Goal: Task Accomplishment & Management: Manage account settings

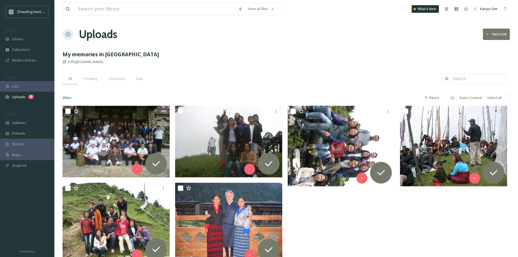
click at [359, 225] on div at bounding box center [343, 186] width 110 height 160
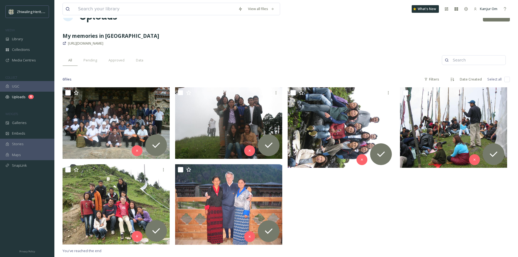
scroll to position [27, 0]
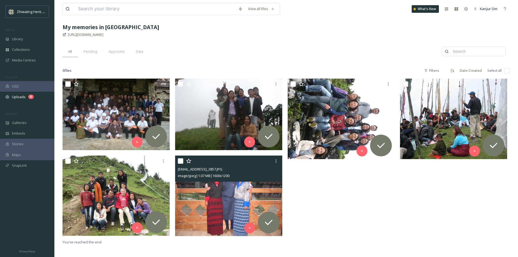
click at [228, 205] on img at bounding box center [228, 196] width 107 height 81
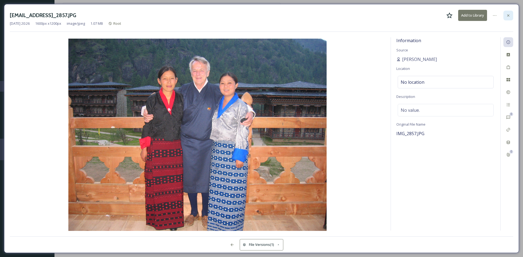
click at [509, 16] on icon at bounding box center [508, 15] width 2 height 2
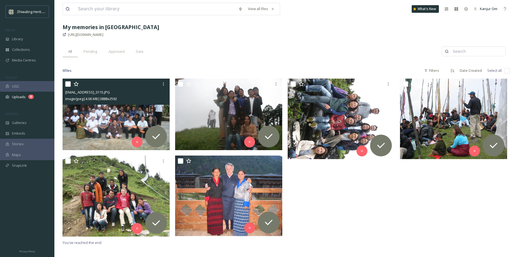
click at [118, 116] on img at bounding box center [116, 115] width 107 height 72
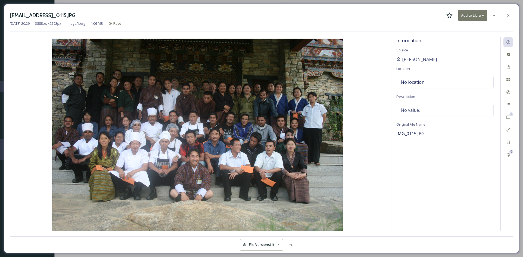
click at [312, 113] on img at bounding box center [197, 136] width 375 height 194
click at [294, 123] on img at bounding box center [197, 136] width 375 height 194
click at [282, 124] on img at bounding box center [197, 136] width 375 height 194
click at [245, 125] on img at bounding box center [197, 136] width 375 height 194
click at [211, 90] on img at bounding box center [197, 136] width 375 height 194
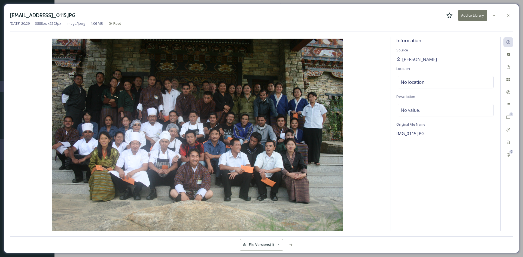
click at [167, 90] on img at bounding box center [197, 136] width 375 height 194
click at [509, 17] on icon at bounding box center [508, 15] width 4 height 4
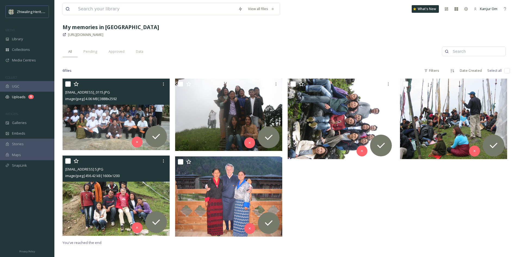
click at [118, 203] on img at bounding box center [116, 196] width 107 height 81
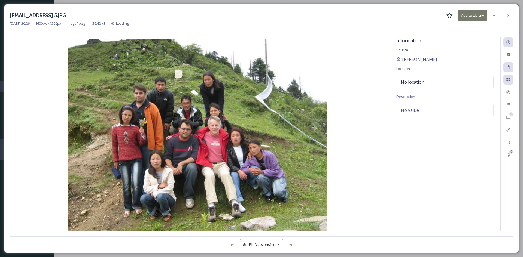
click at [118, 203] on img at bounding box center [197, 136] width 375 height 194
click at [507, 15] on icon at bounding box center [508, 15] width 4 height 4
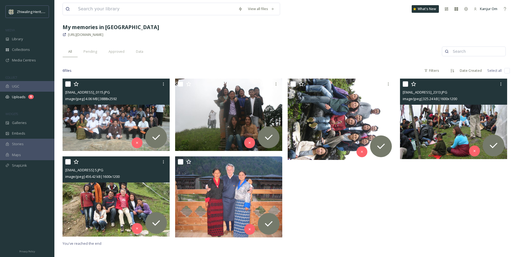
click at [467, 126] on img at bounding box center [453, 119] width 107 height 81
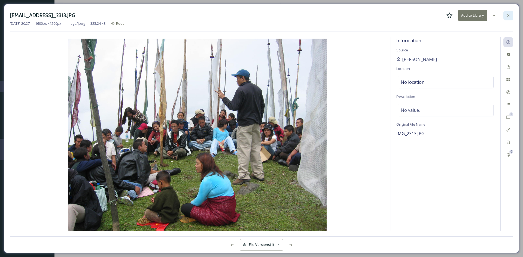
click at [508, 17] on icon at bounding box center [508, 15] width 4 height 4
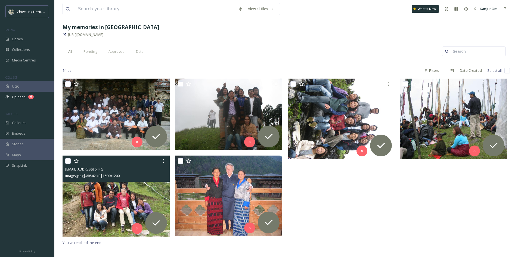
click at [344, 176] on div at bounding box center [343, 159] width 110 height 161
click at [22, 36] on div "Library" at bounding box center [27, 39] width 54 height 11
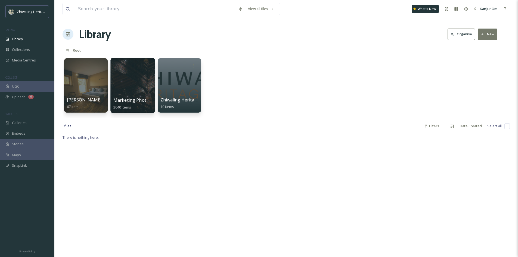
click at [136, 88] on div at bounding box center [132, 86] width 44 height 56
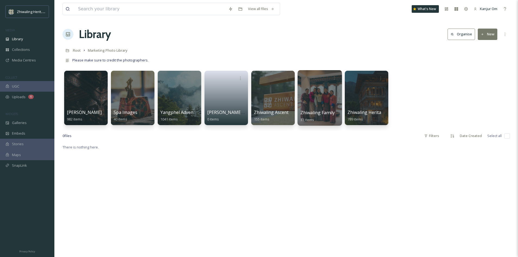
click at [314, 105] on div at bounding box center [320, 98] width 44 height 56
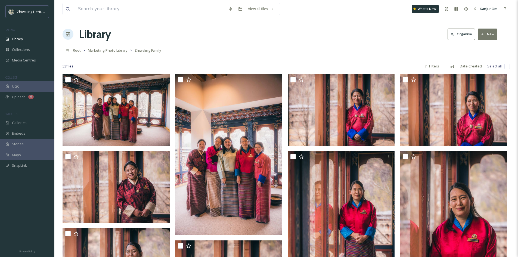
click at [485, 36] on button "New" at bounding box center [488, 34] width 20 height 11
click at [483, 67] on span "Folder" at bounding box center [482, 68] width 10 height 5
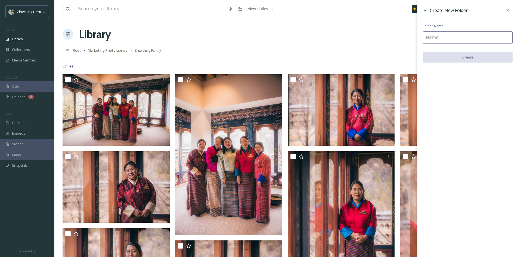
click at [435, 39] on input at bounding box center [468, 37] width 90 height 13
type input "M"
type input "P"
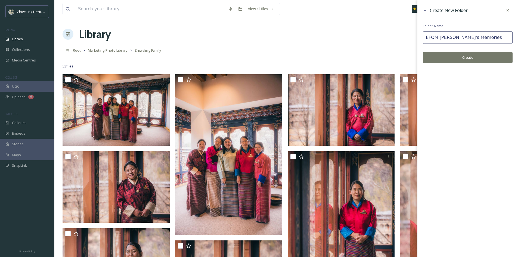
type input "EFOM [PERSON_NAME]'s Memories"
click at [448, 60] on button "Create" at bounding box center [468, 57] width 90 height 11
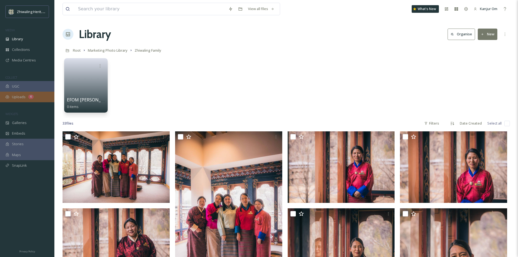
click at [21, 98] on span "Uploads" at bounding box center [19, 96] width 14 height 5
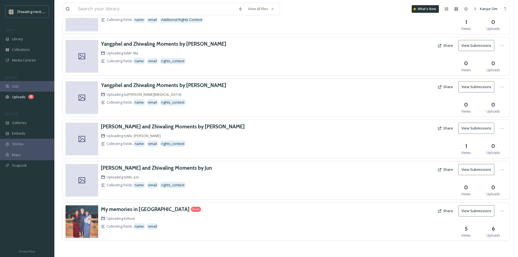
scroll to position [55, 0]
click at [117, 219] on span "Uploading to Root" at bounding box center [121, 218] width 29 height 5
click at [500, 212] on icon at bounding box center [502, 211] width 4 height 4
click at [492, 232] on span "Edit" at bounding box center [492, 233] width 6 height 5
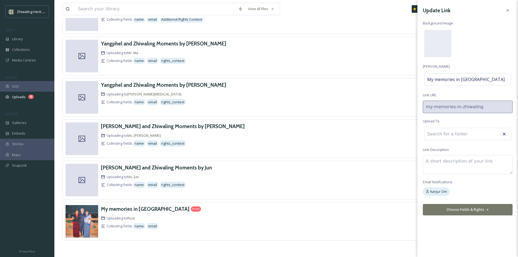
click at [449, 136] on input at bounding box center [455, 134] width 60 height 12
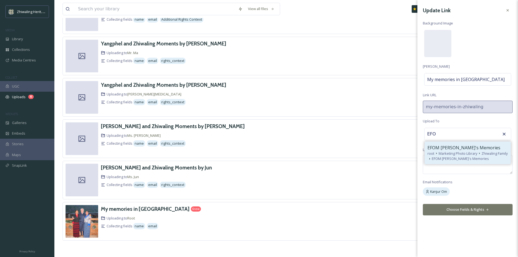
click at [449, 150] on span "EFOM [PERSON_NAME]'s Memories" at bounding box center [464, 148] width 73 height 7
type input "EFOM [PERSON_NAME]'s Memories"
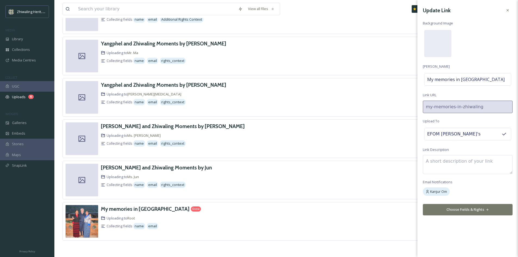
click at [450, 207] on button "Choose Fields & Rights" at bounding box center [468, 209] width 90 height 11
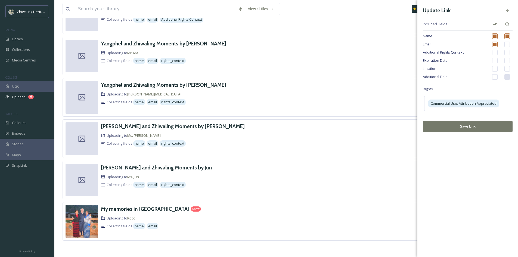
click at [464, 130] on button "Save Link" at bounding box center [468, 126] width 90 height 11
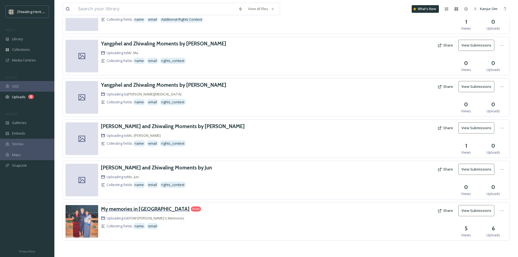
click at [112, 209] on h3 "My memories in [GEOGRAPHIC_DATA]" at bounding box center [145, 209] width 89 height 7
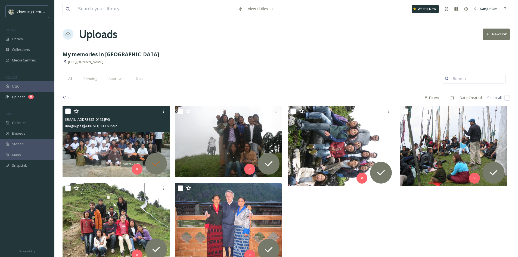
click at [156, 165] on icon at bounding box center [156, 163] width 8 height 5
click at [69, 112] on input "checkbox" at bounding box center [67, 111] width 5 height 5
checkbox input "true"
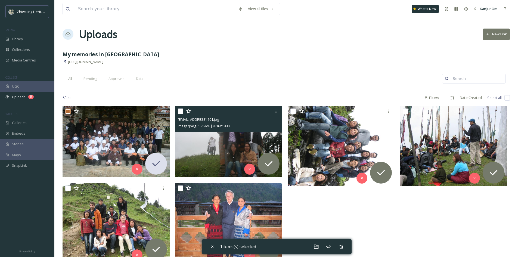
click at [180, 112] on input "checkbox" at bounding box center [180, 111] width 5 height 5
checkbox input "true"
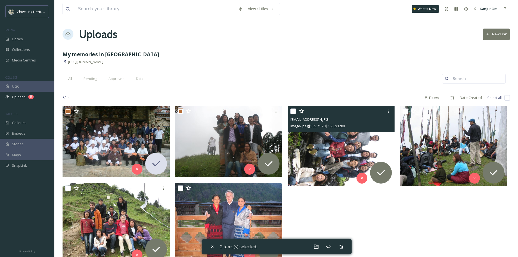
click at [293, 109] on input "checkbox" at bounding box center [293, 111] width 5 height 5
checkbox input "true"
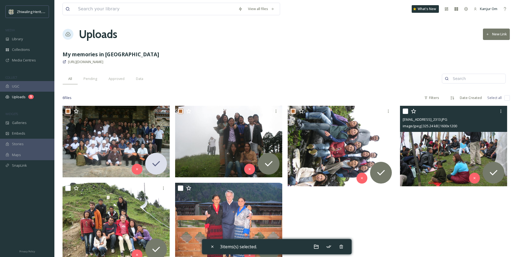
click at [406, 112] on input "checkbox" at bounding box center [405, 111] width 5 height 5
checkbox input "true"
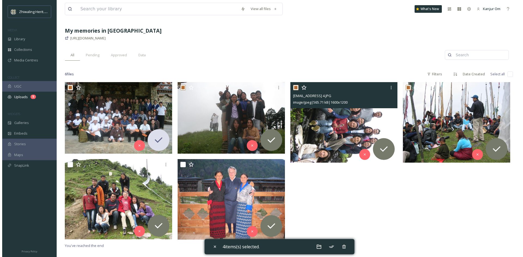
scroll to position [82, 0]
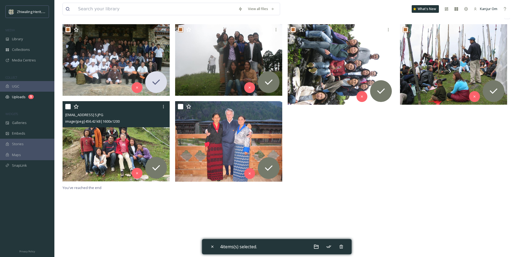
click at [69, 108] on input "checkbox" at bounding box center [67, 106] width 5 height 5
checkbox input "true"
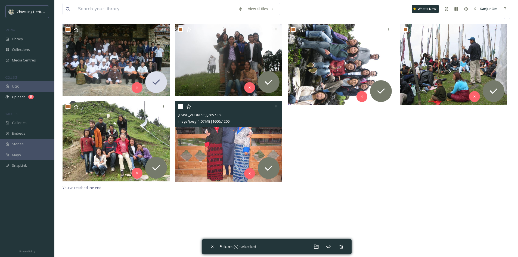
click at [181, 107] on input "checkbox" at bounding box center [180, 106] width 5 height 5
checkbox input "true"
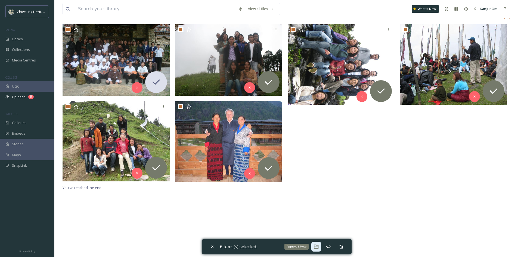
click at [318, 246] on icon at bounding box center [316, 247] width 5 height 4
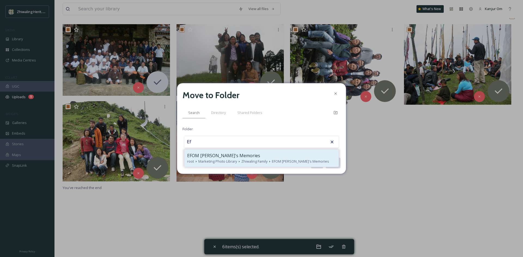
click at [220, 159] on span "EFOM [PERSON_NAME]'s Memories" at bounding box center [223, 155] width 73 height 7
type input "EFOM [PERSON_NAME]'s Memories"
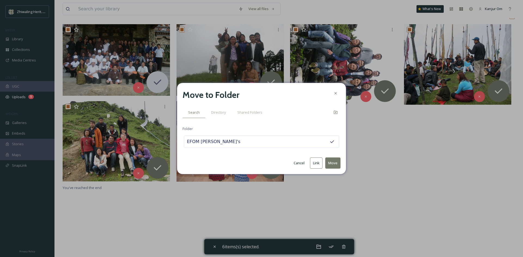
click at [334, 165] on button "Move" at bounding box center [332, 163] width 15 height 11
checkbox input "false"
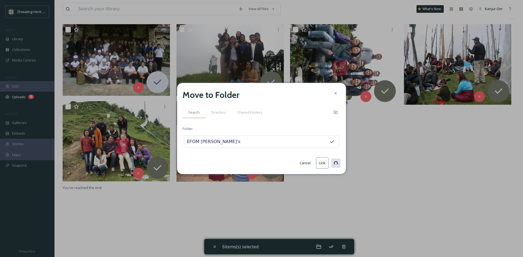
checkbox input "false"
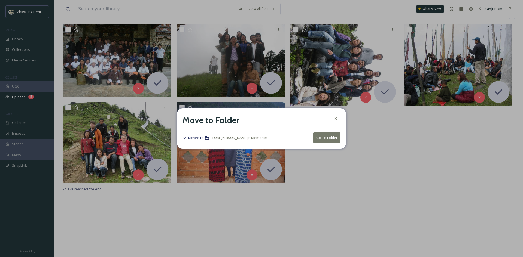
click at [329, 141] on button "Go To Folder" at bounding box center [326, 137] width 27 height 11
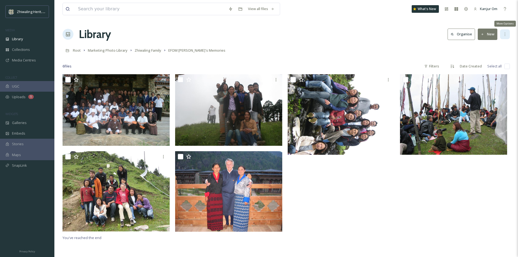
click at [504, 35] on icon at bounding box center [505, 34] width 4 height 4
click at [366, 54] on div "Root Marketing Photo Library Zhiwaling Family EFOM [PERSON_NAME]'s Memories" at bounding box center [287, 50] width 448 height 10
click at [507, 35] on icon at bounding box center [505, 34] width 4 height 4
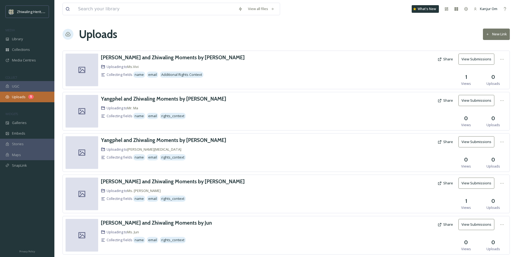
click at [20, 100] on div "Uploads 5" at bounding box center [27, 97] width 54 height 11
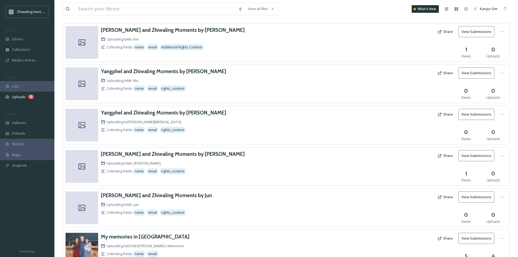
scroll to position [55, 0]
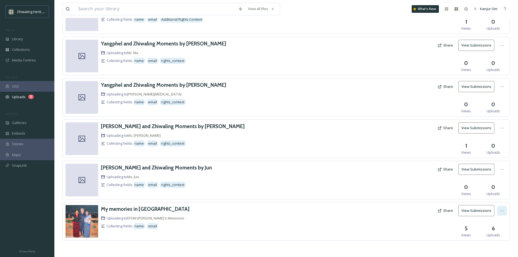
click at [498, 210] on div at bounding box center [503, 211] width 10 height 10
click at [430, 249] on div "[PERSON_NAME] and Zhiwaling Moments by Vivi Uploading to Ms.Vivi Collecting fie…" at bounding box center [287, 126] width 448 height 262
click at [503, 234] on div "6 Uploads" at bounding box center [493, 231] width 27 height 13
click at [499, 234] on span "Uploads" at bounding box center [494, 235] width 14 height 5
click at [145, 209] on h3 "My memories in [GEOGRAPHIC_DATA]" at bounding box center [145, 209] width 89 height 7
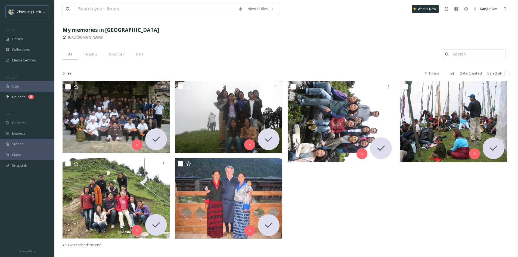
scroll to position [24, 0]
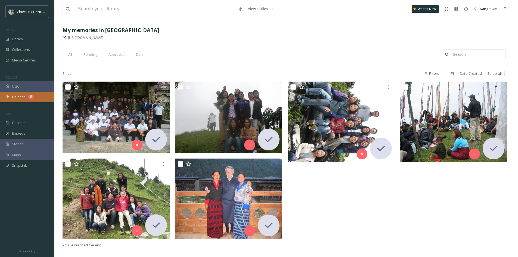
click at [26, 95] on div "Uploads 5" at bounding box center [27, 97] width 54 height 11
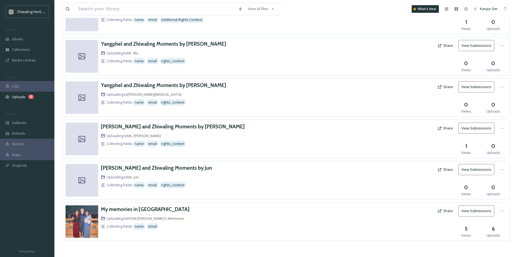
scroll to position [55, 0]
click at [481, 212] on button "View Submissions" at bounding box center [477, 210] width 36 height 11
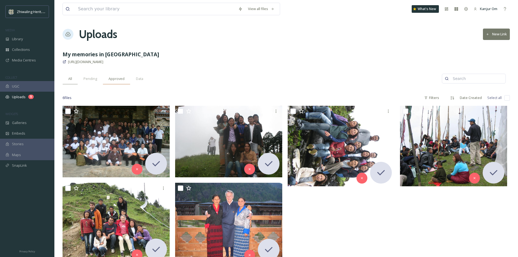
click at [113, 77] on span "Approved" at bounding box center [117, 78] width 16 height 5
click at [19, 41] on span "Library" at bounding box center [17, 38] width 11 height 5
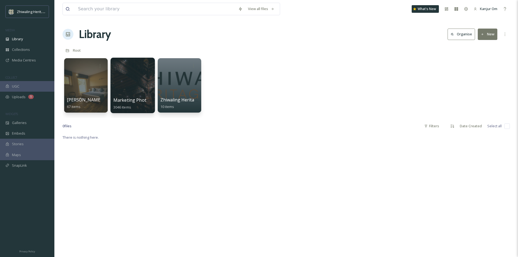
click at [134, 89] on div at bounding box center [132, 86] width 44 height 56
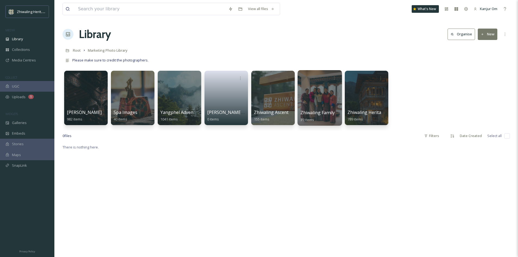
click at [317, 93] on div at bounding box center [320, 98] width 44 height 56
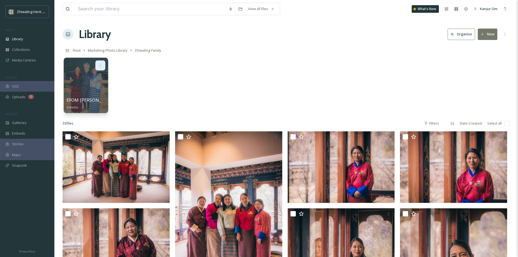
click at [98, 69] on div at bounding box center [101, 65] width 10 height 10
click at [92, 81] on div "Edit / Share" at bounding box center [90, 77] width 30 height 11
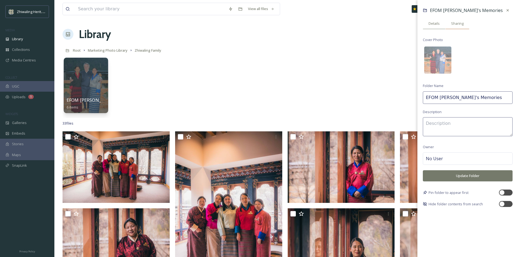
click at [462, 25] on span "Sharing" at bounding box center [458, 23] width 13 height 5
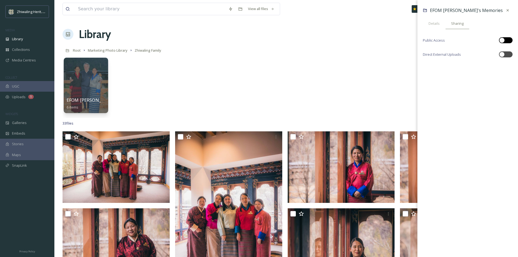
click at [506, 39] on div at bounding box center [506, 40] width 14 height 6
checkbox input "true"
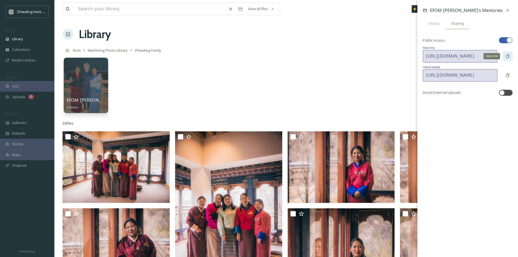
click at [506, 57] on icon at bounding box center [508, 56] width 4 height 4
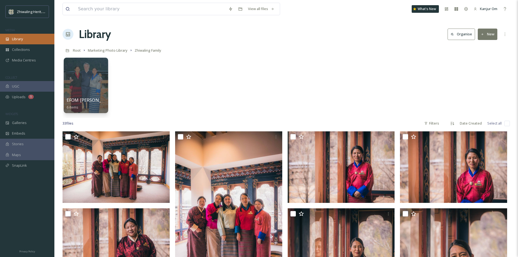
click at [20, 38] on span "Library" at bounding box center [17, 38] width 11 height 5
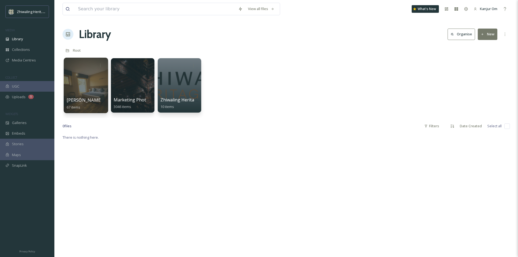
click at [87, 71] on div at bounding box center [86, 86] width 44 height 56
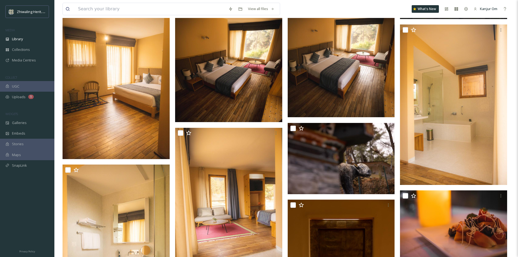
scroll to position [218, 0]
